Goal: Find specific page/section: Find specific page/section

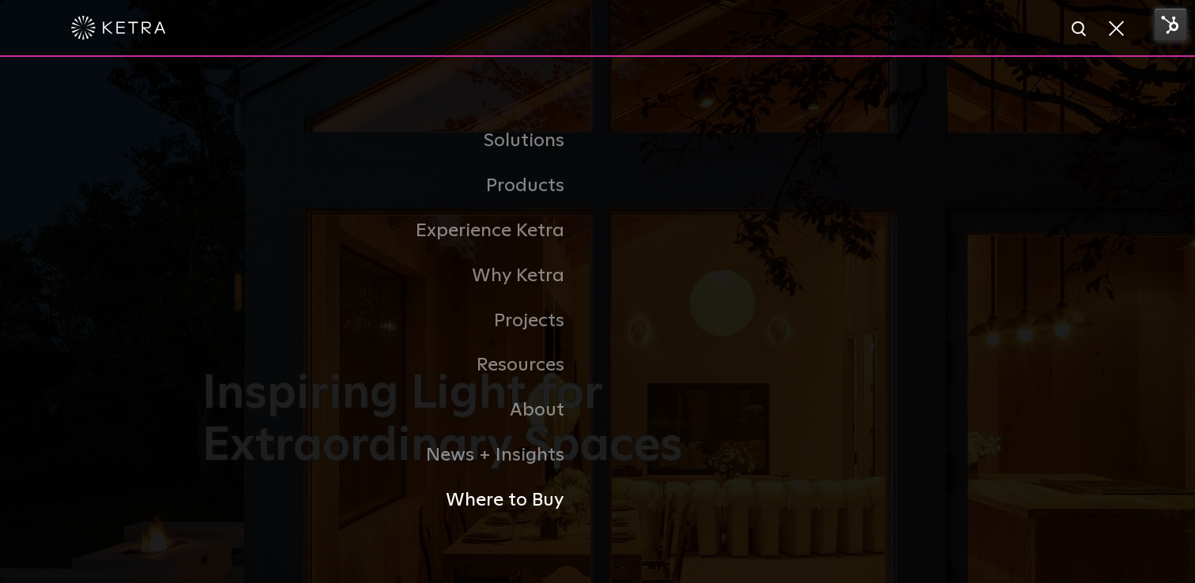
click at [541, 506] on link "Where to Buy" at bounding box center [399, 500] width 395 height 45
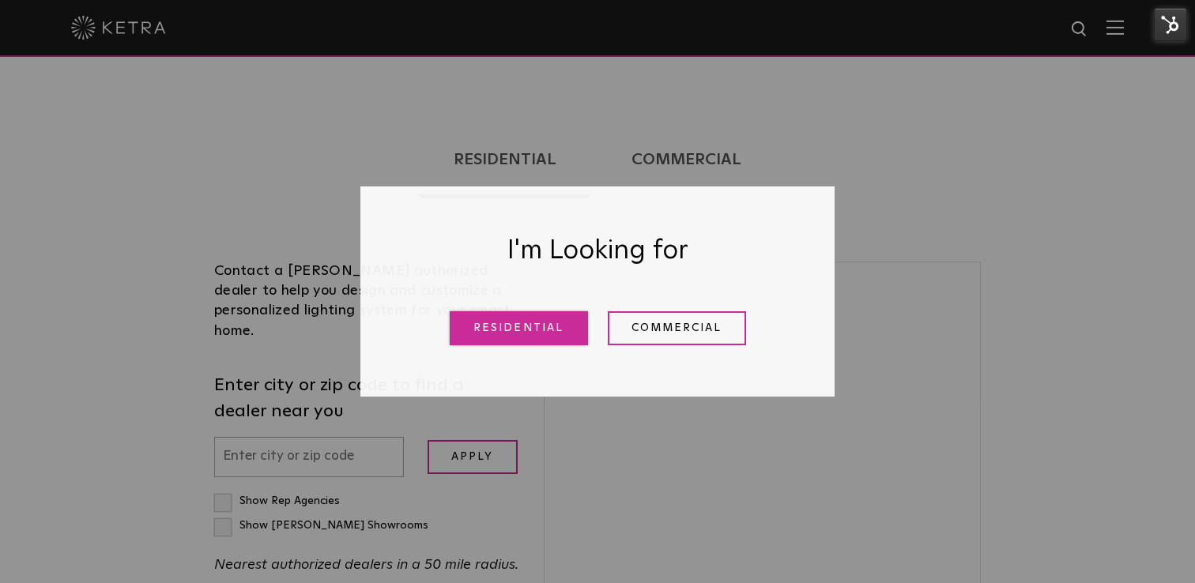
scroll to position [308, 0]
click at [484, 337] on link "Residential" at bounding box center [519, 328] width 138 height 34
click at [484, 369] on label "Enter city or zip code to find a dealer near you" at bounding box center [367, 395] width 306 height 52
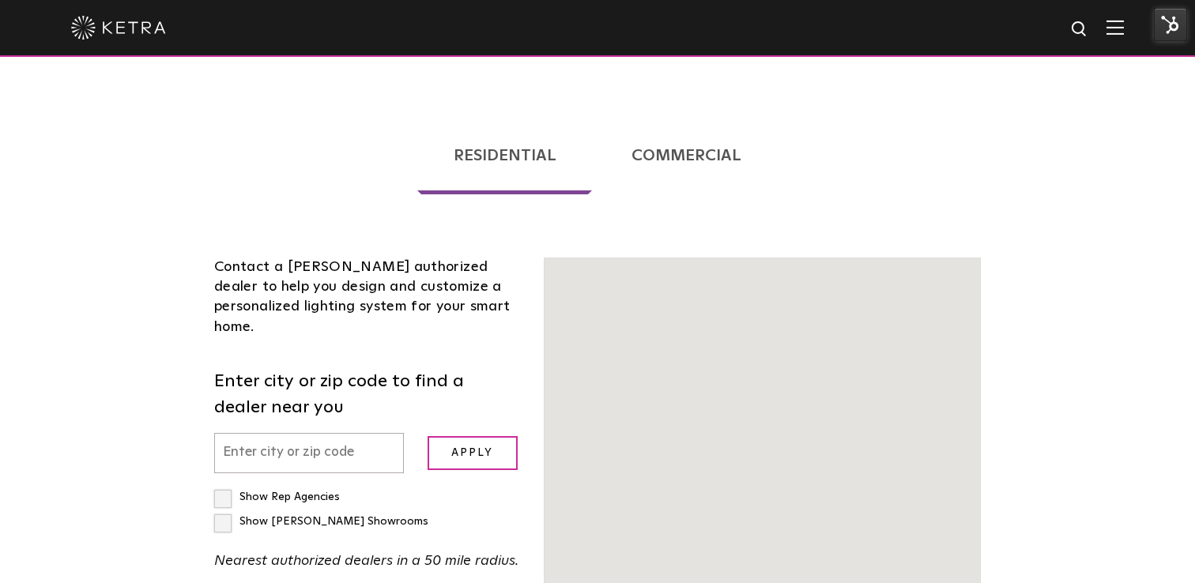
scroll to position [393, 0]
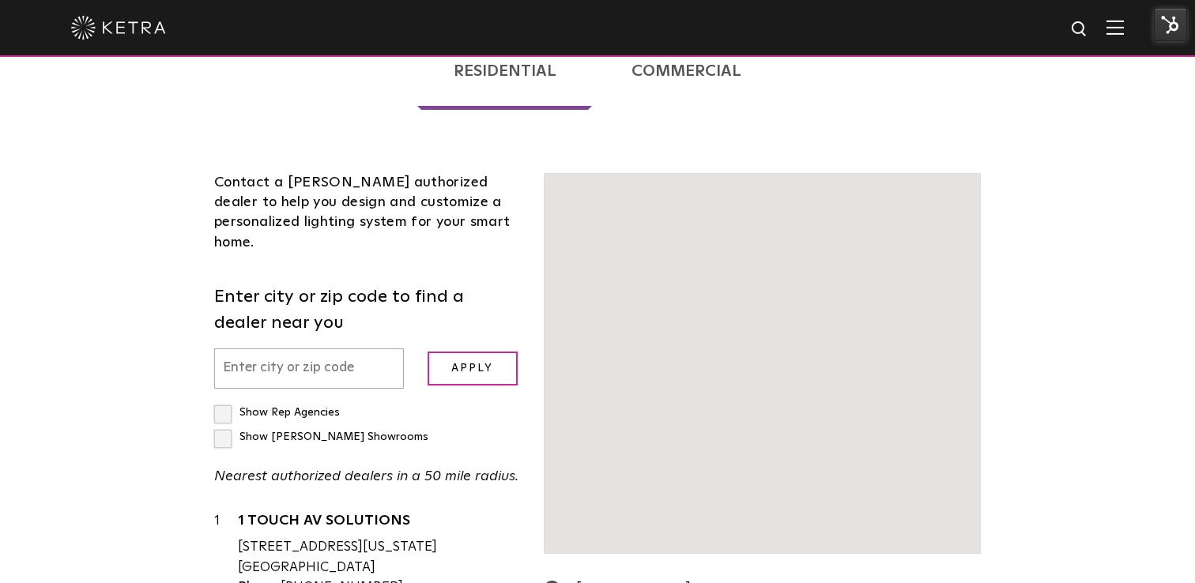
click at [336, 315] on div "Contact a Ketra authorized dealer to help you design and customize a personaliz…" at bounding box center [367, 508] width 330 height 670
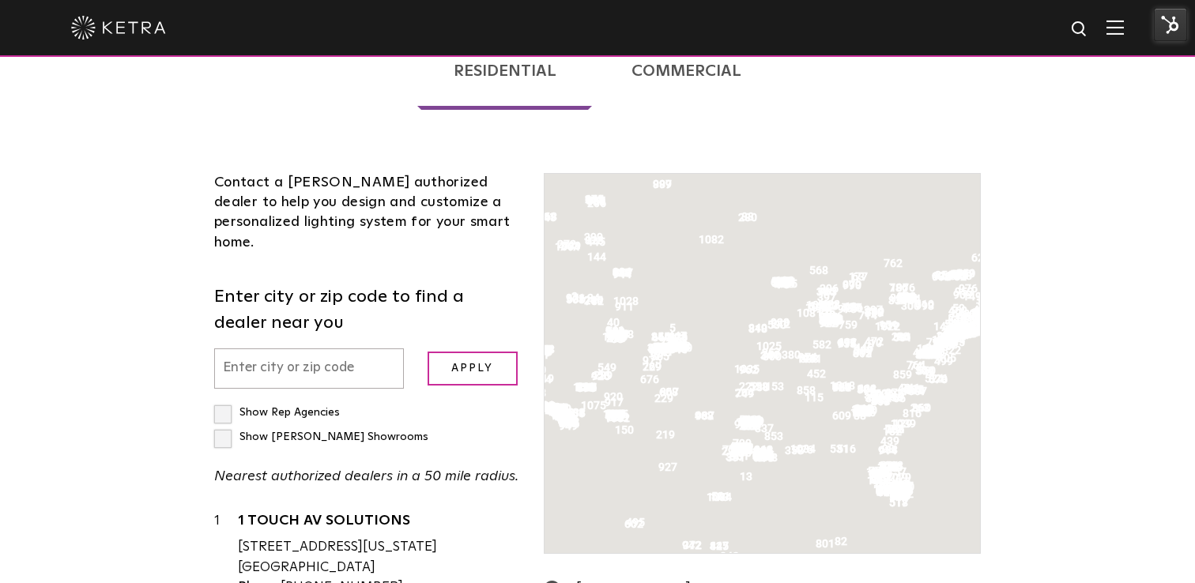
scroll to position [403, 0]
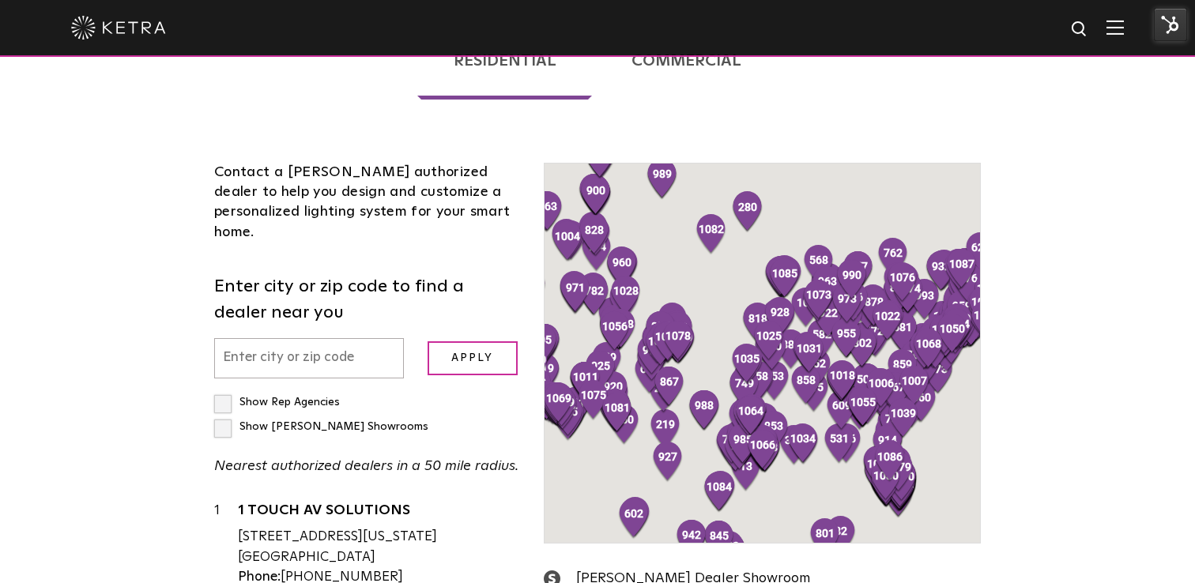
click at [333, 338] on input "text" at bounding box center [309, 358] width 190 height 40
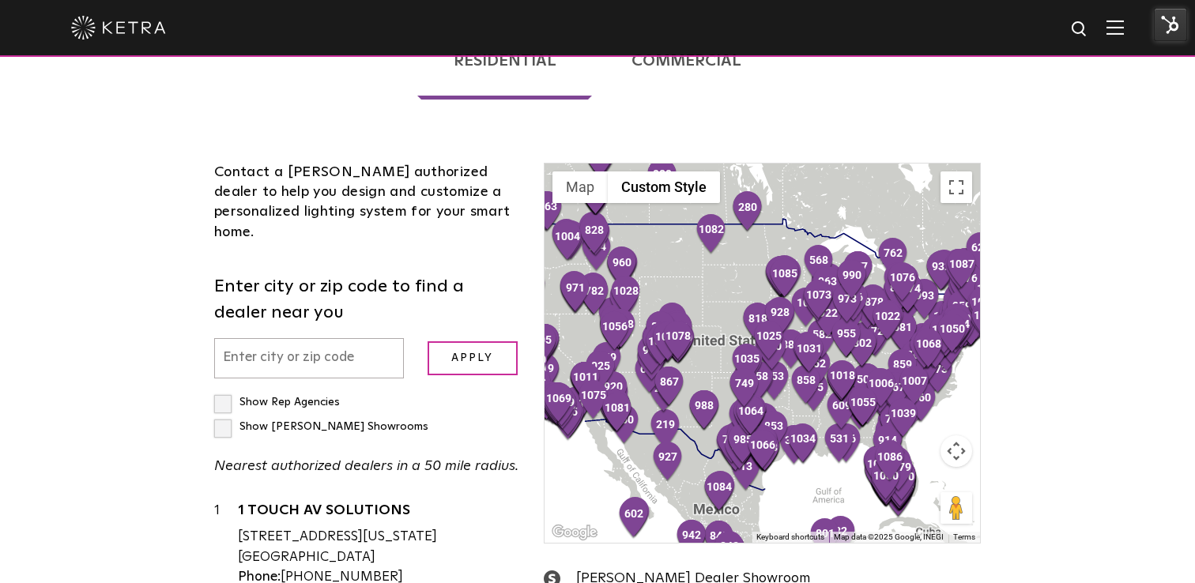
click at [327, 338] on input "text" at bounding box center [309, 358] width 190 height 40
type input "15143"
click at [484, 341] on input "Apply" at bounding box center [473, 358] width 90 height 34
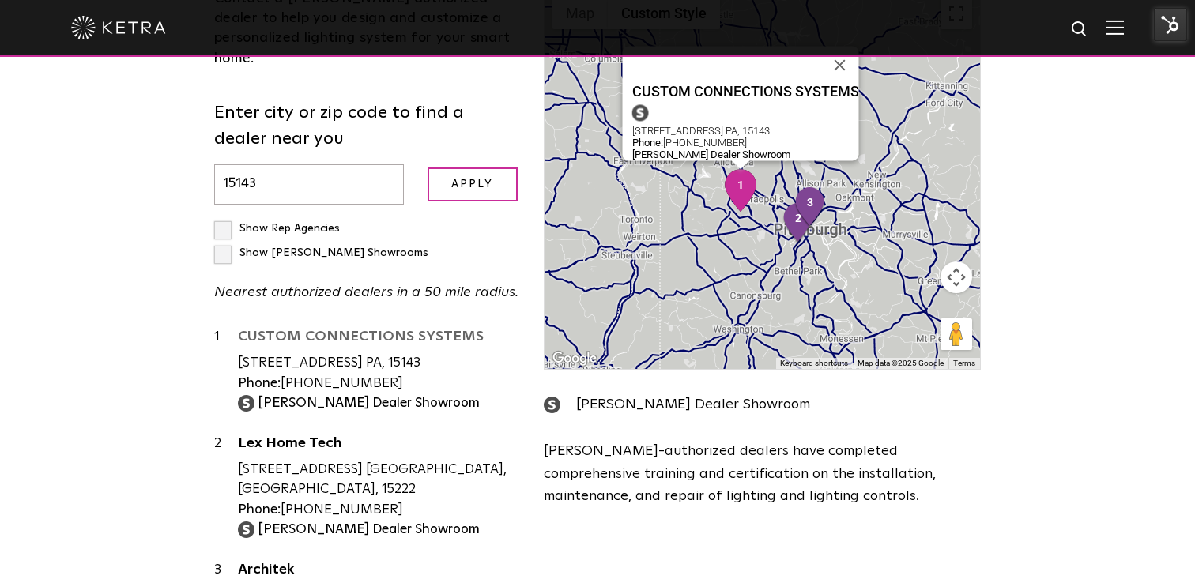
scroll to position [596, 0]
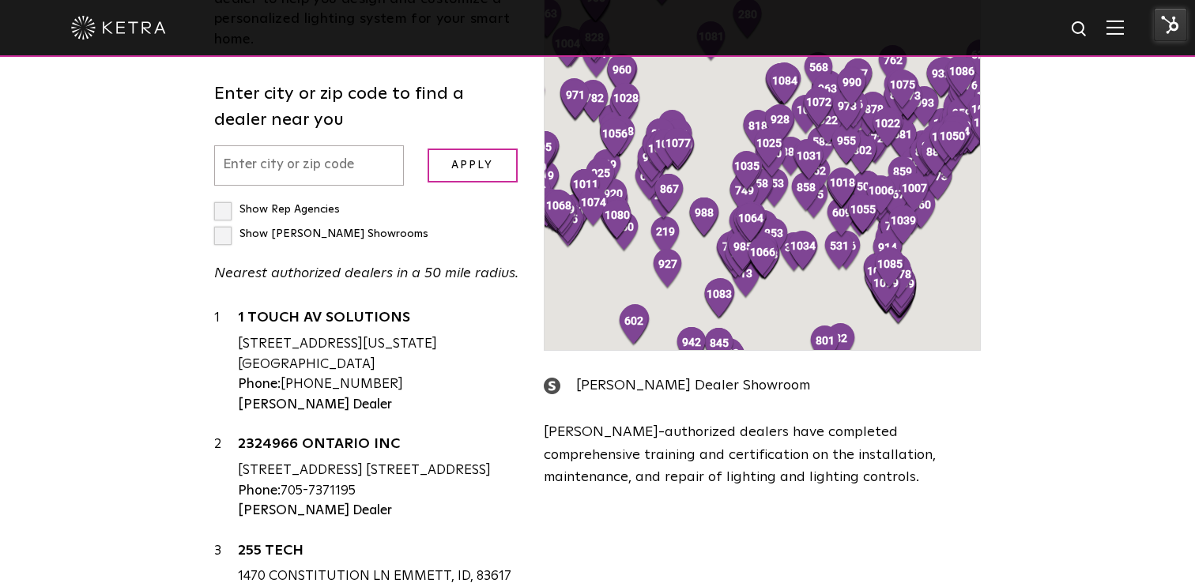
scroll to position [596, 0]
click at [335, 145] on input "text" at bounding box center [309, 165] width 190 height 40
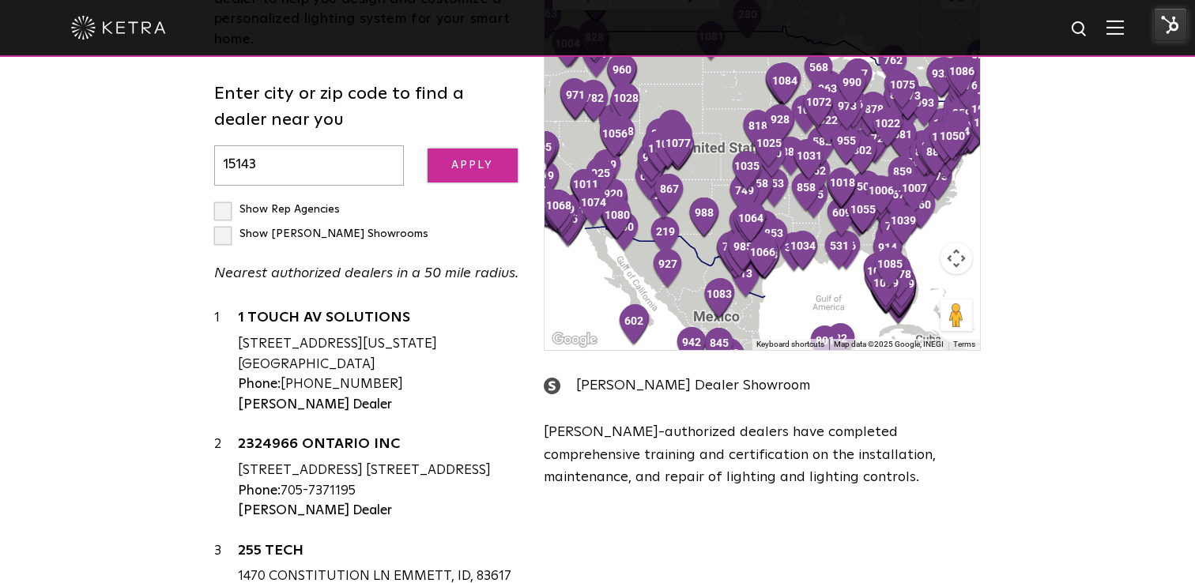
type input "15143"
click at [492, 149] on input "Apply" at bounding box center [473, 166] width 90 height 34
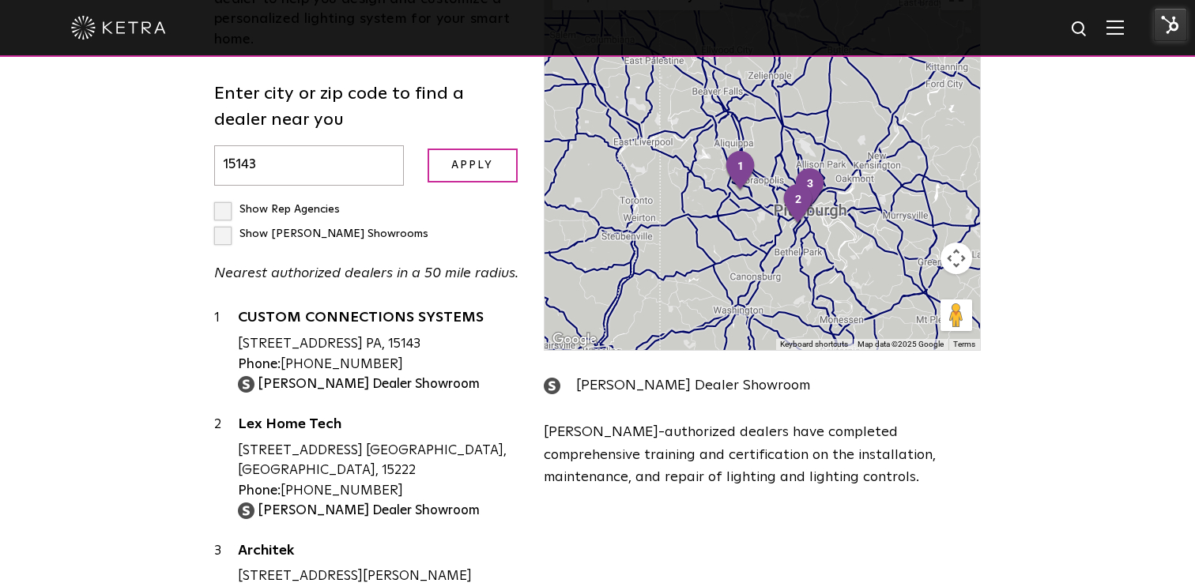
click at [138, 299] on div "Loading... Residential Commercial Contact a [PERSON_NAME] authorized dealer to …" at bounding box center [597, 241] width 1195 height 878
click at [1114, 31] on img at bounding box center [1114, 27] width 17 height 15
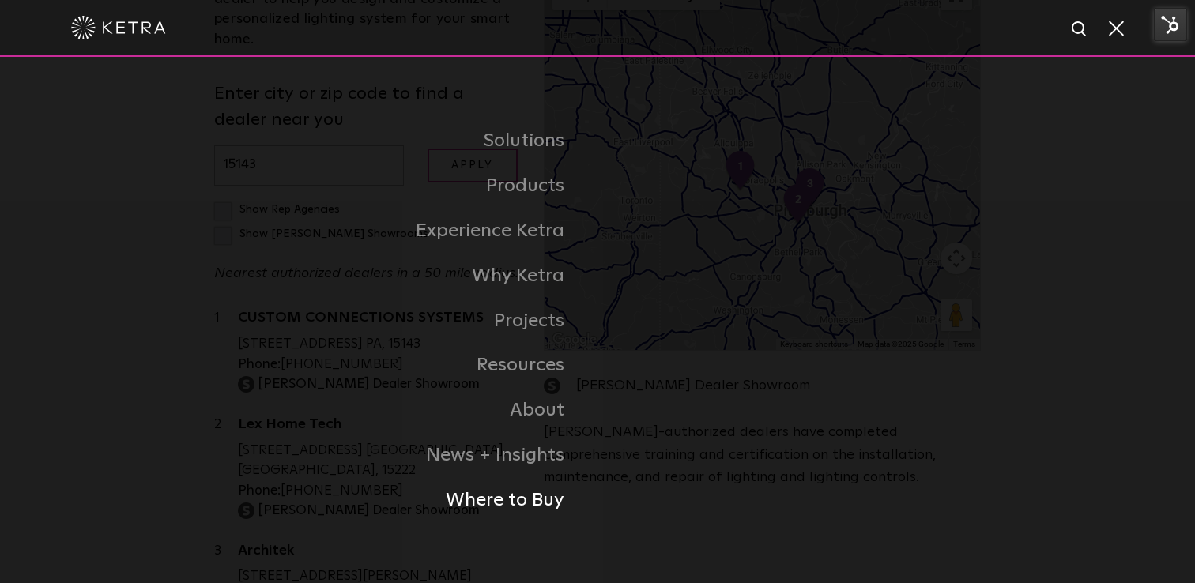
click at [545, 501] on link "Where to Buy" at bounding box center [399, 500] width 395 height 45
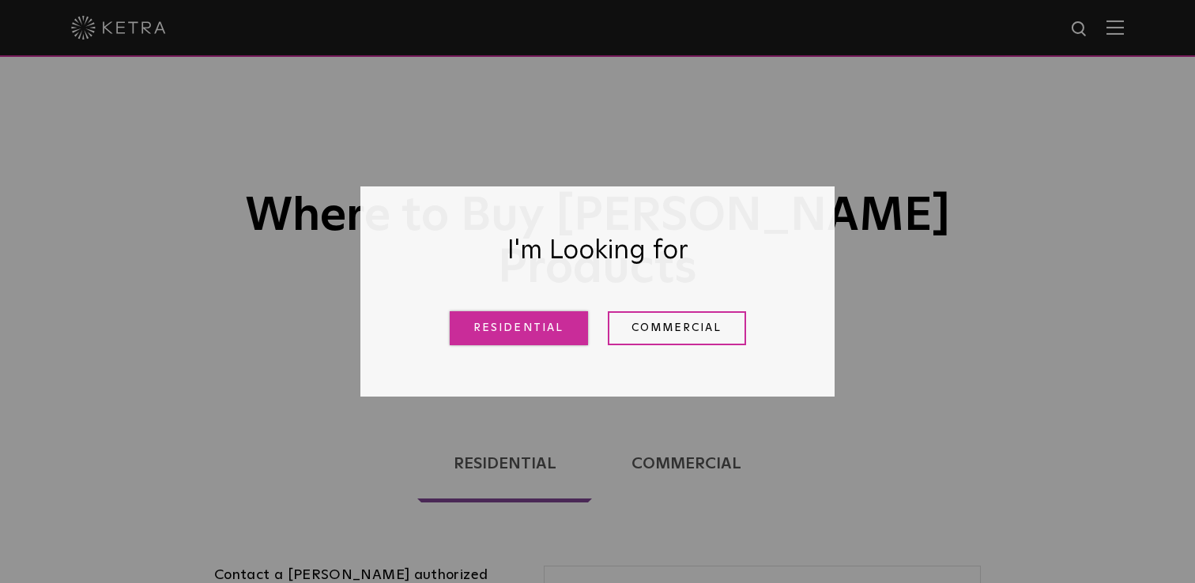
click at [531, 327] on link "Residential" at bounding box center [519, 328] width 138 height 34
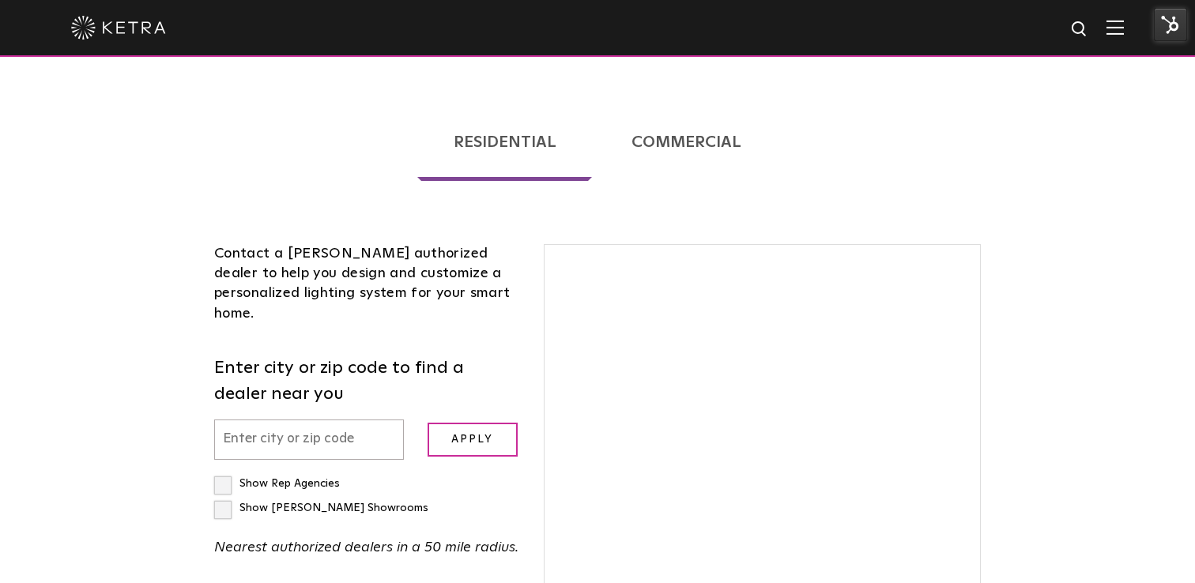
scroll to position [371, 0]
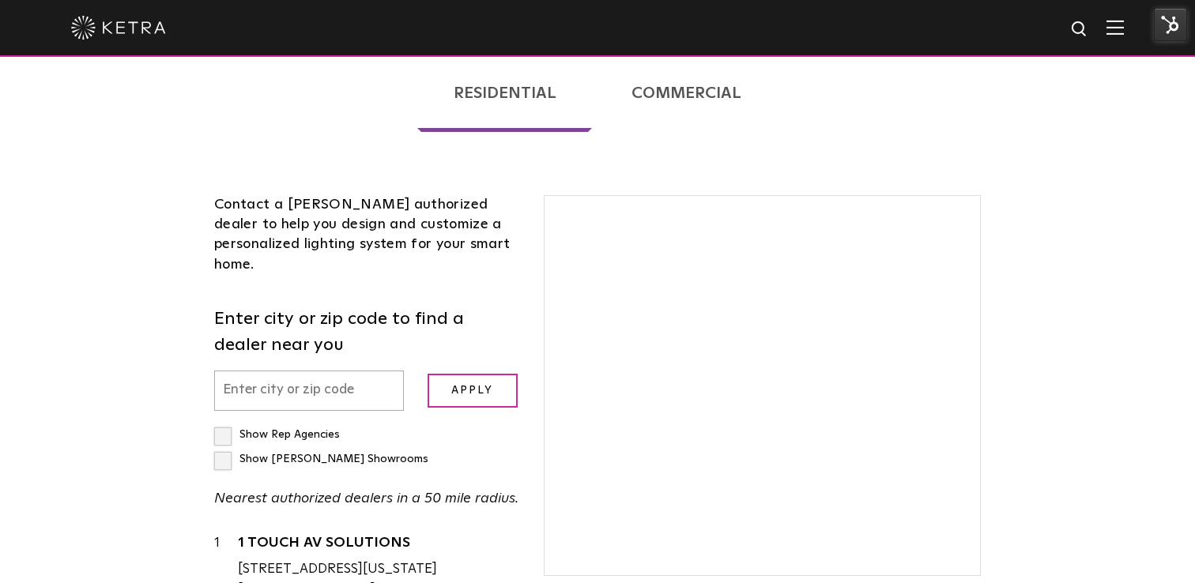
click at [366, 371] on input "text" at bounding box center [309, 391] width 190 height 40
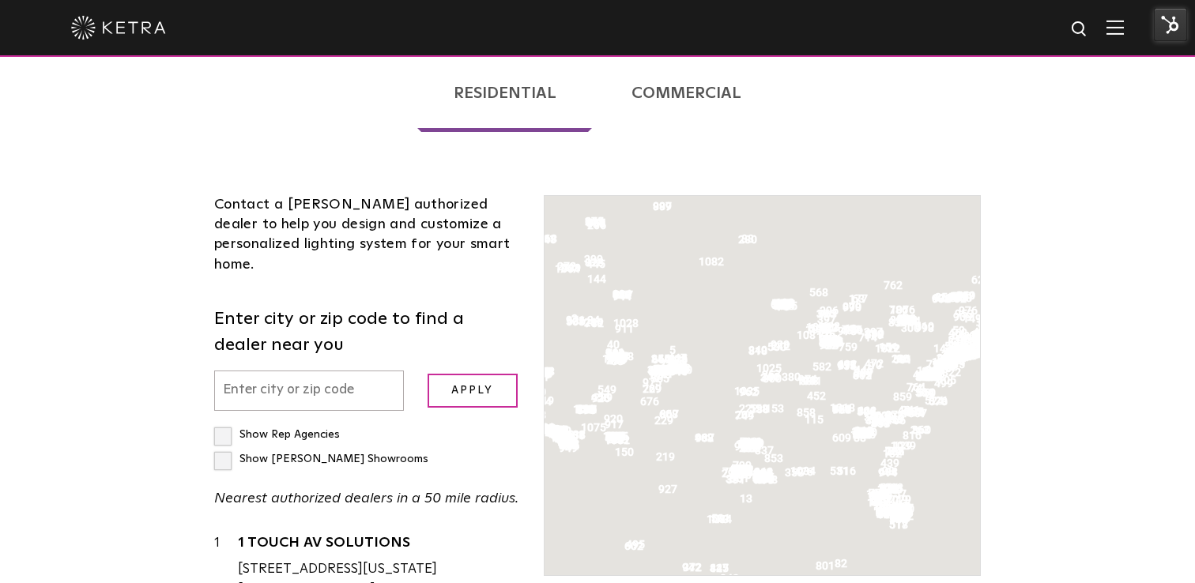
scroll to position [403, 0]
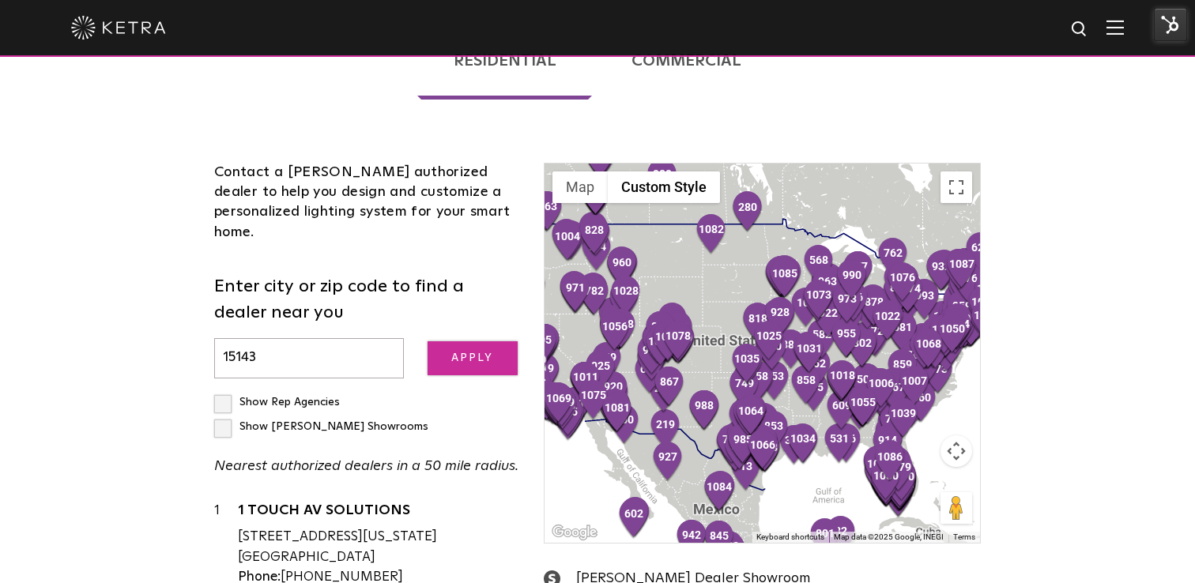
type input "15143"
click at [488, 341] on input "Apply" at bounding box center [473, 358] width 90 height 34
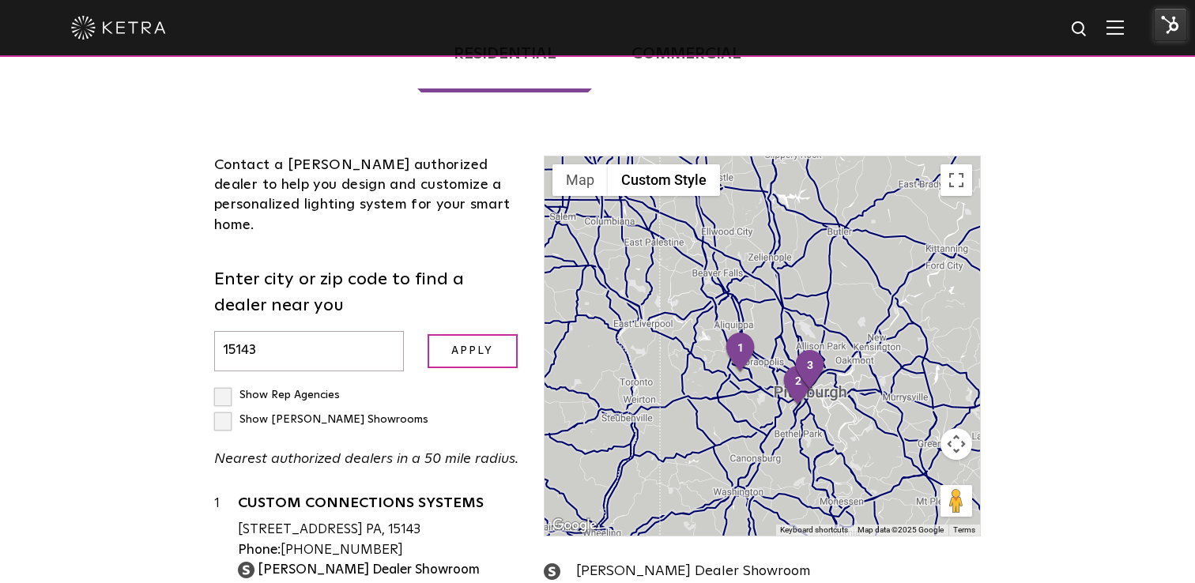
scroll to position [408, 0]
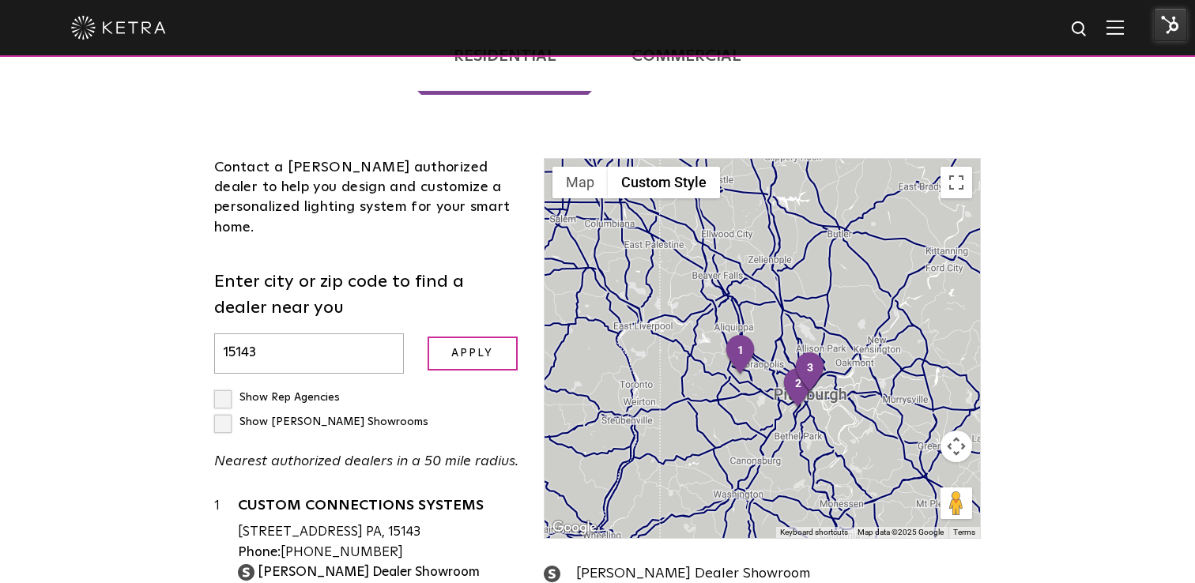
click at [1096, 198] on div "Loading... Residential Commercial Contact a Ketra authorized dealer to help you…" at bounding box center [597, 429] width 1195 height 878
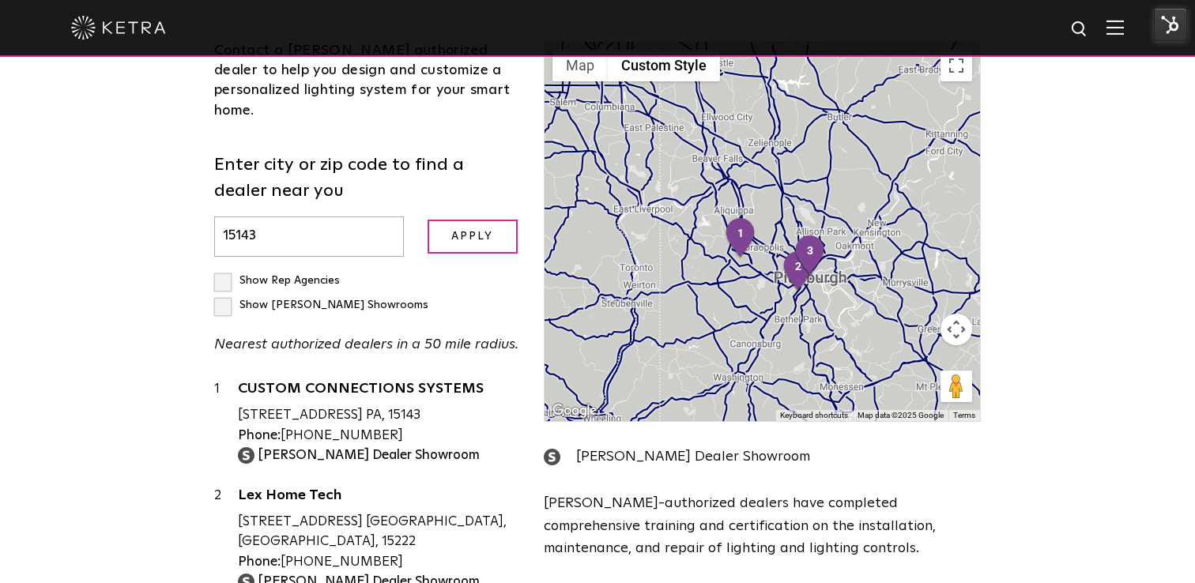
scroll to position [530, 0]
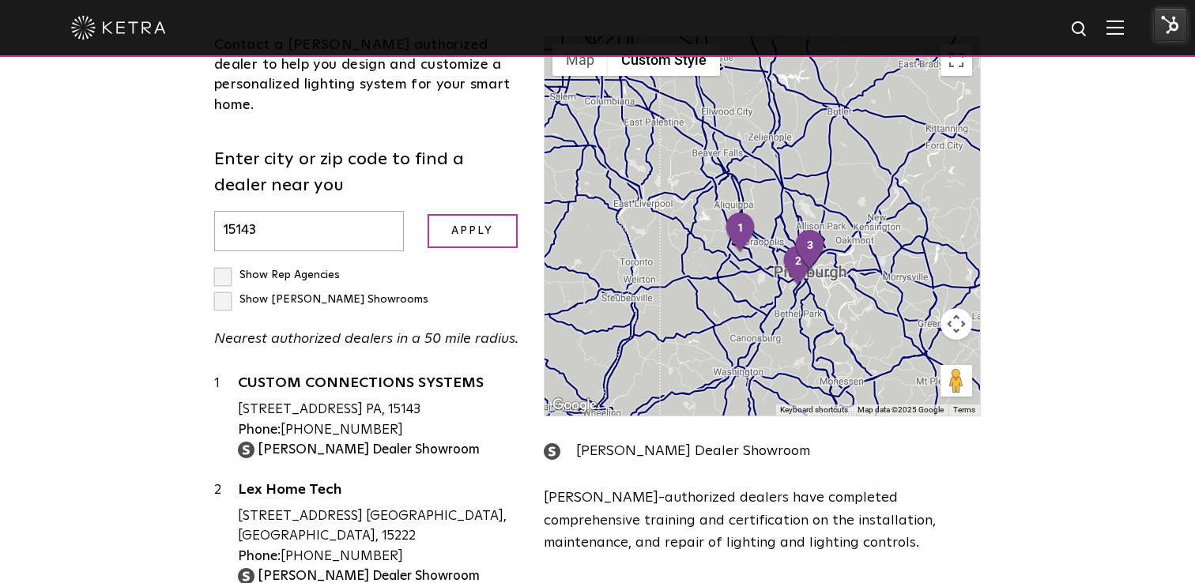
click at [1054, 337] on div "Loading... Residential Commercial Contact a Ketra authorized dealer to help you…" at bounding box center [597, 306] width 1195 height 878
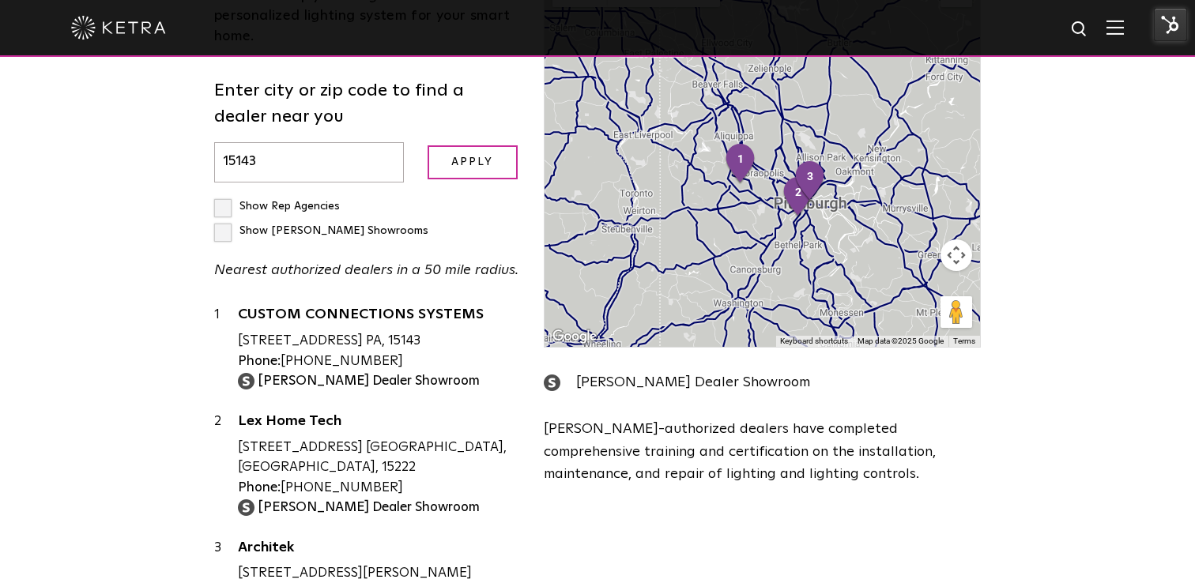
scroll to position [597, 0]
click at [1067, 210] on div "Loading... Residential Commercial Contact a Ketra authorized dealer to help you…" at bounding box center [597, 239] width 1195 height 878
click at [1054, 243] on div "Loading... Residential Commercial Contact a Ketra authorized dealer to help you…" at bounding box center [597, 239] width 1195 height 878
